Goal: Information Seeking & Learning: Learn about a topic

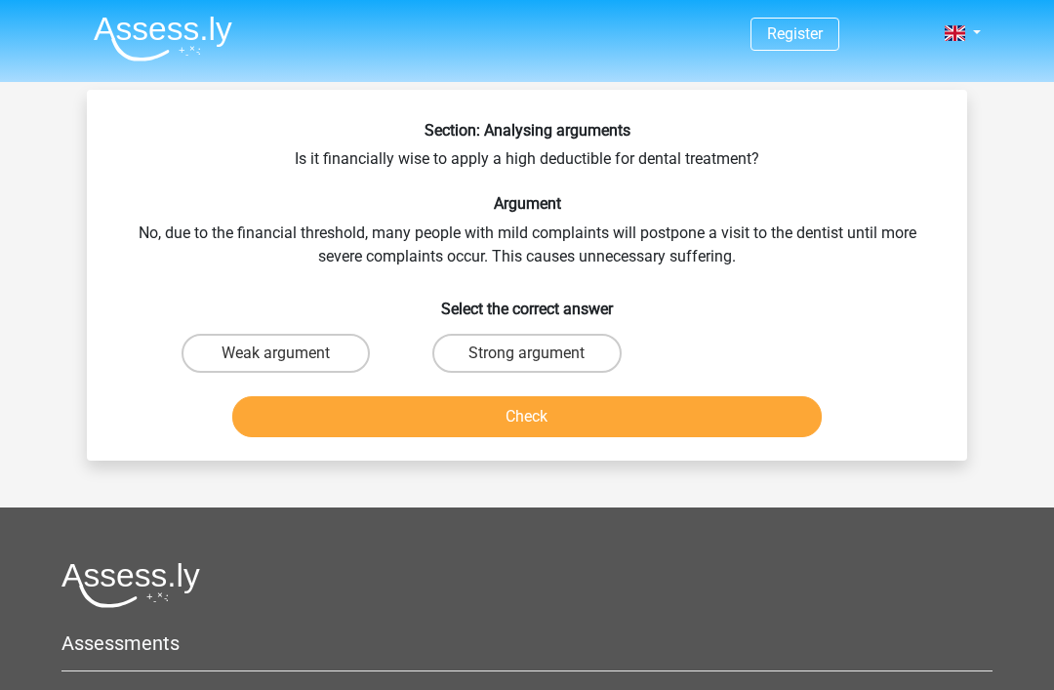
click at [528, 346] on label "Strong argument" at bounding box center [526, 353] width 188 height 39
click at [528, 353] on input "Strong argument" at bounding box center [533, 359] width 13 height 13
radio input "true"
click at [535, 414] on button "Check" at bounding box center [527, 416] width 590 height 41
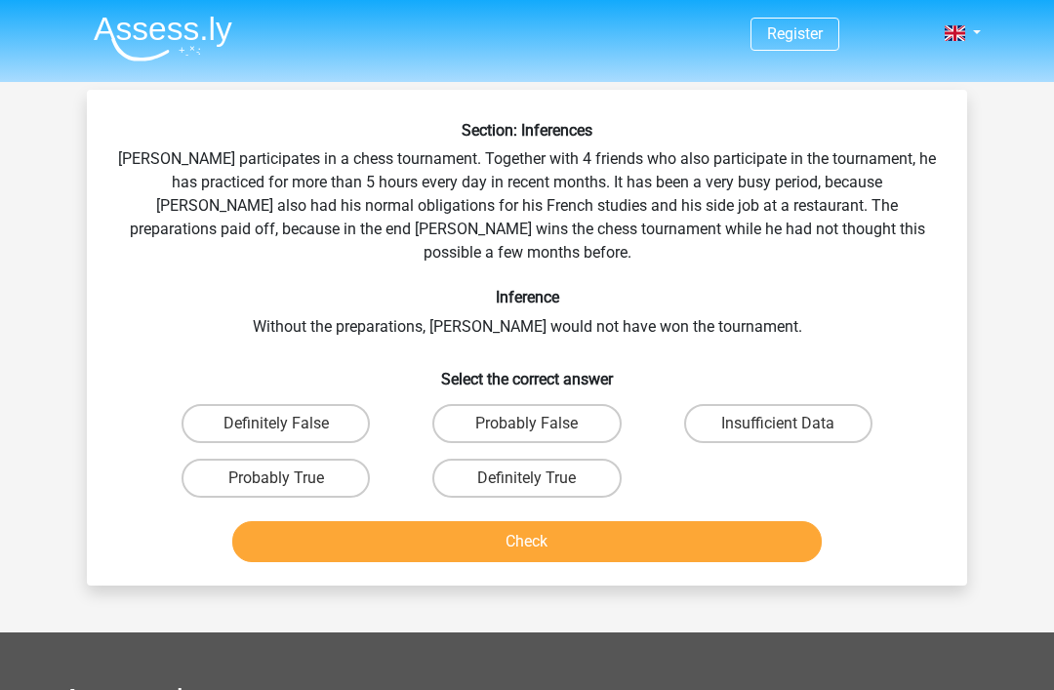
click at [300, 459] on label "Probably True" at bounding box center [275, 478] width 188 height 39
click at [289, 478] on input "Probably True" at bounding box center [282, 484] width 13 height 13
radio input "true"
click at [538, 521] on button "Check" at bounding box center [527, 541] width 590 height 41
